Goal: Information Seeking & Learning: Find specific fact

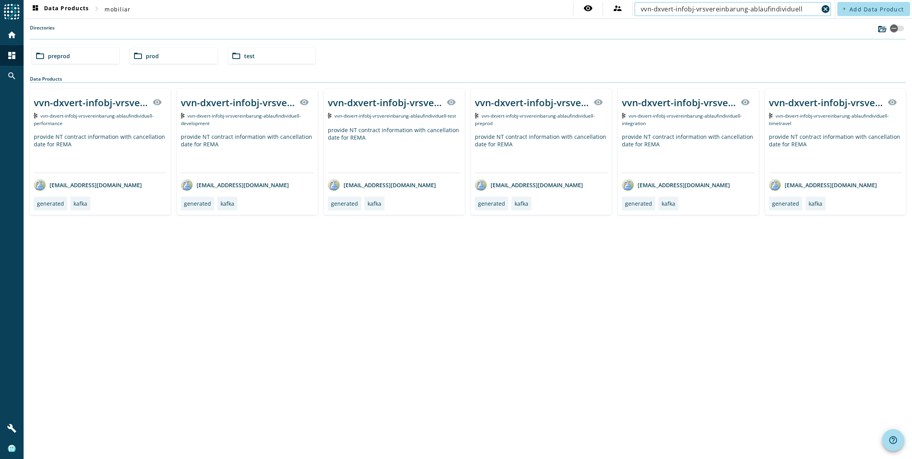
type input "vvn-dxvert-infobj-vrsvereinbarung-ablaufindividuell"
click at [505, 157] on div "provide NT contract information with cancellation date for REMA" at bounding box center [541, 153] width 133 height 40
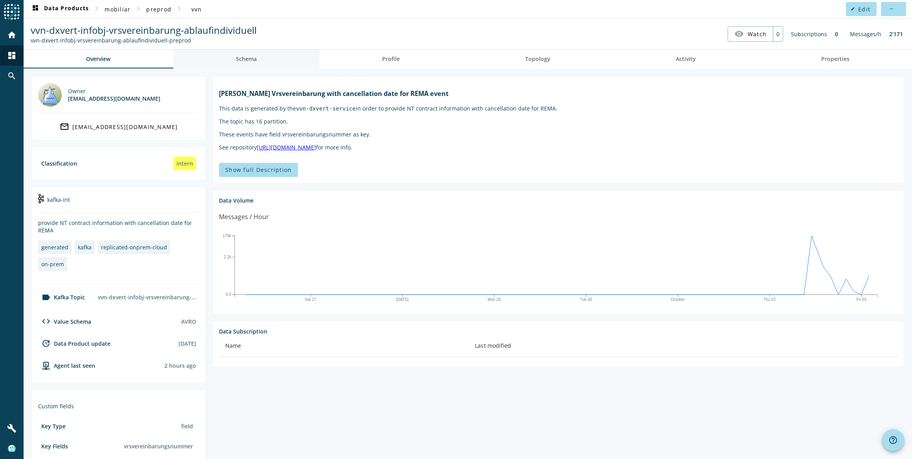
click at [267, 61] on link "Schema" at bounding box center [246, 59] width 146 height 19
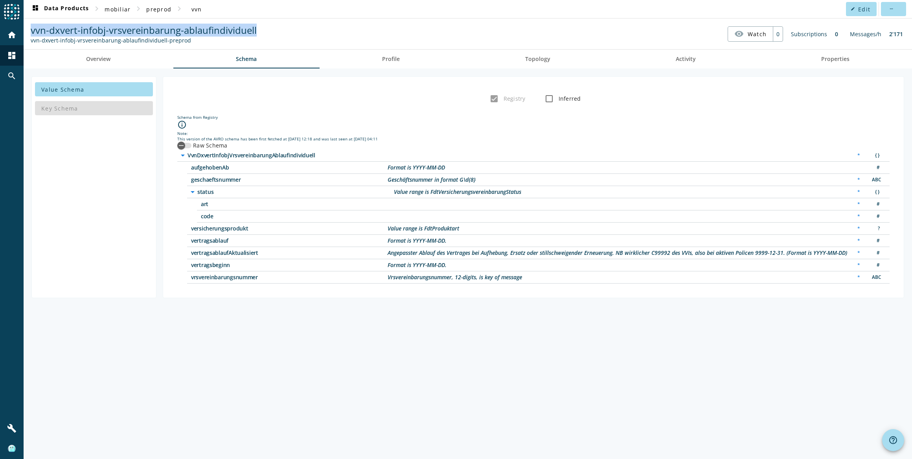
drag, startPoint x: 260, startPoint y: 31, endPoint x: 29, endPoint y: 31, distance: 230.7
click at [29, 31] on nav "vvn-dxvert-infobj-vrsvereinbarung-ablaufindividuell vvn-dxvert-infobj-vrsverein…" at bounding box center [468, 34] width 882 height 24
copy span "vvn-dxvert-infobj-vrsvereinbarung-ablaufindividuell"
